Goal: Transaction & Acquisition: Download file/media

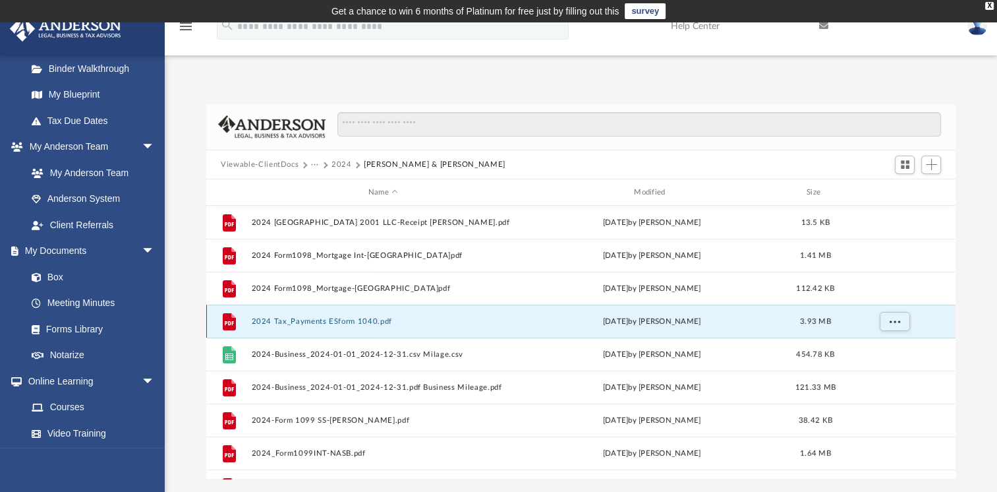
click at [229, 321] on icon "grid" at bounding box center [229, 323] width 9 height 4
click at [899, 324] on span "More options" at bounding box center [895, 320] width 11 height 7
click at [875, 352] on li "Preview" at bounding box center [883, 349] width 38 height 14
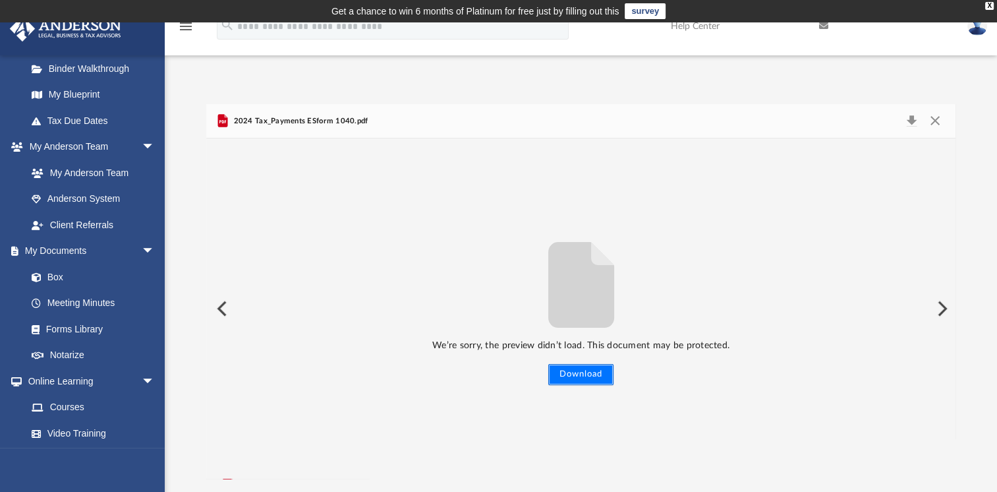
click at [570, 376] on button "Download" at bounding box center [581, 374] width 65 height 21
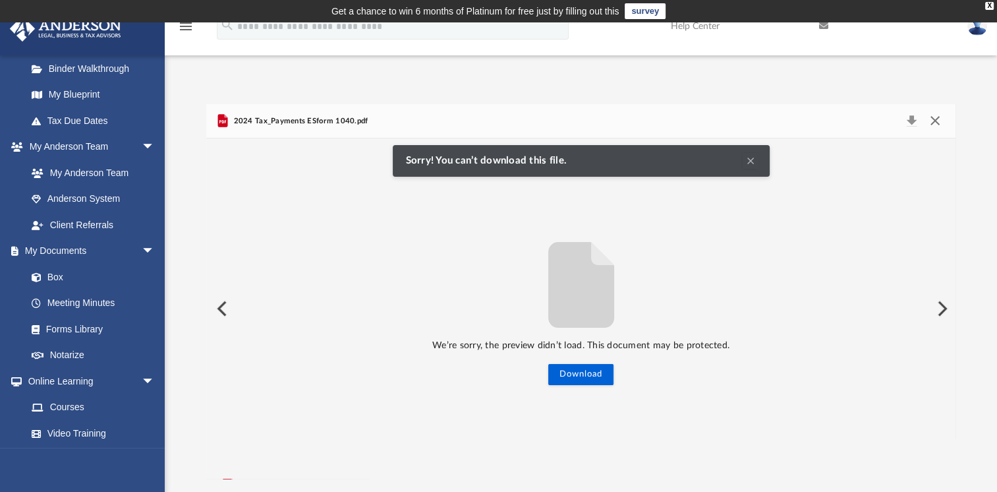
click at [934, 116] on button "Close" at bounding box center [935, 121] width 24 height 18
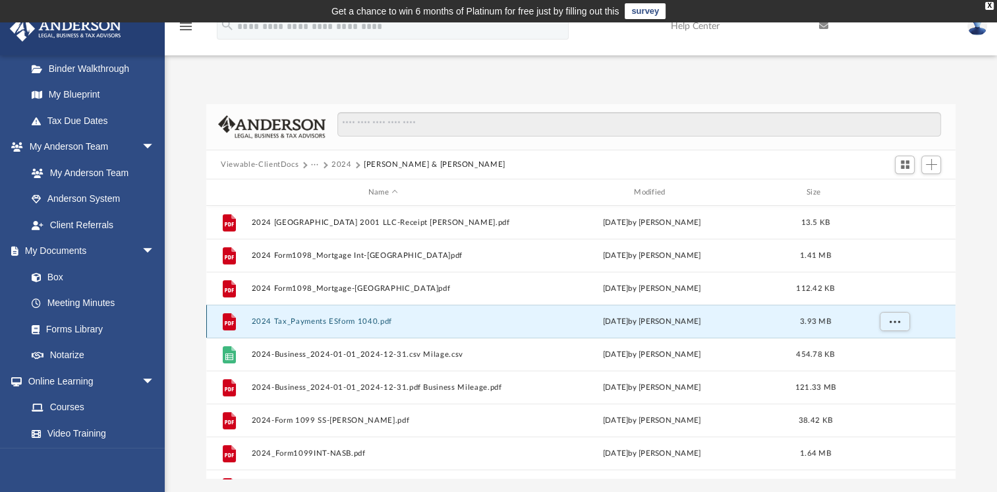
click at [224, 318] on icon "grid" at bounding box center [229, 321] width 13 height 17
click at [895, 321] on span "More options" at bounding box center [895, 320] width 11 height 7
click at [878, 349] on li "Preview" at bounding box center [883, 349] width 38 height 14
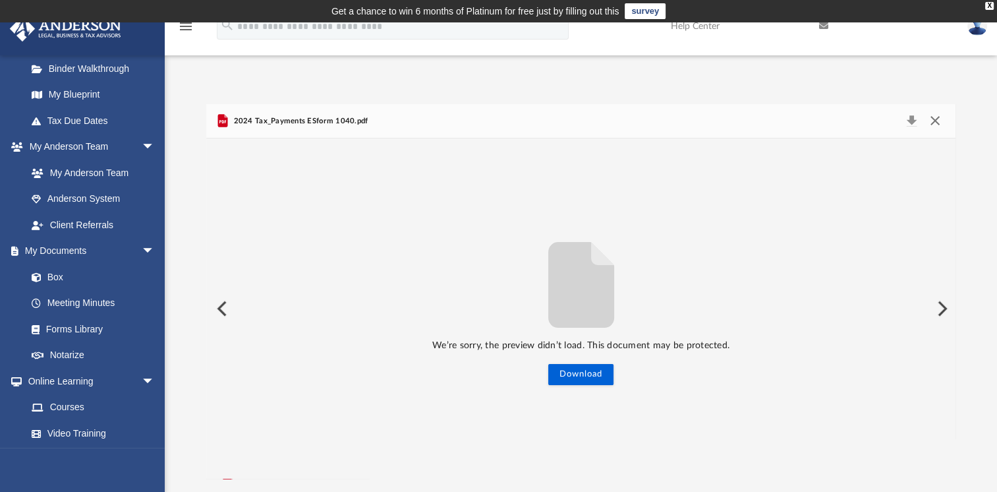
click at [934, 115] on button "Close" at bounding box center [935, 121] width 24 height 18
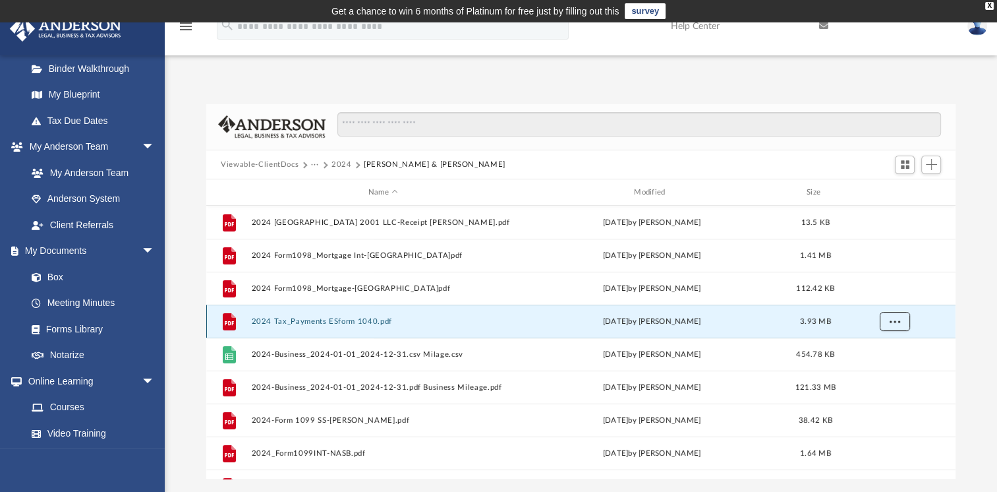
click at [897, 320] on span "More options" at bounding box center [895, 320] width 11 height 7
click at [887, 369] on li "Download" at bounding box center [883, 369] width 38 height 14
